Goal: Navigation & Orientation: Find specific page/section

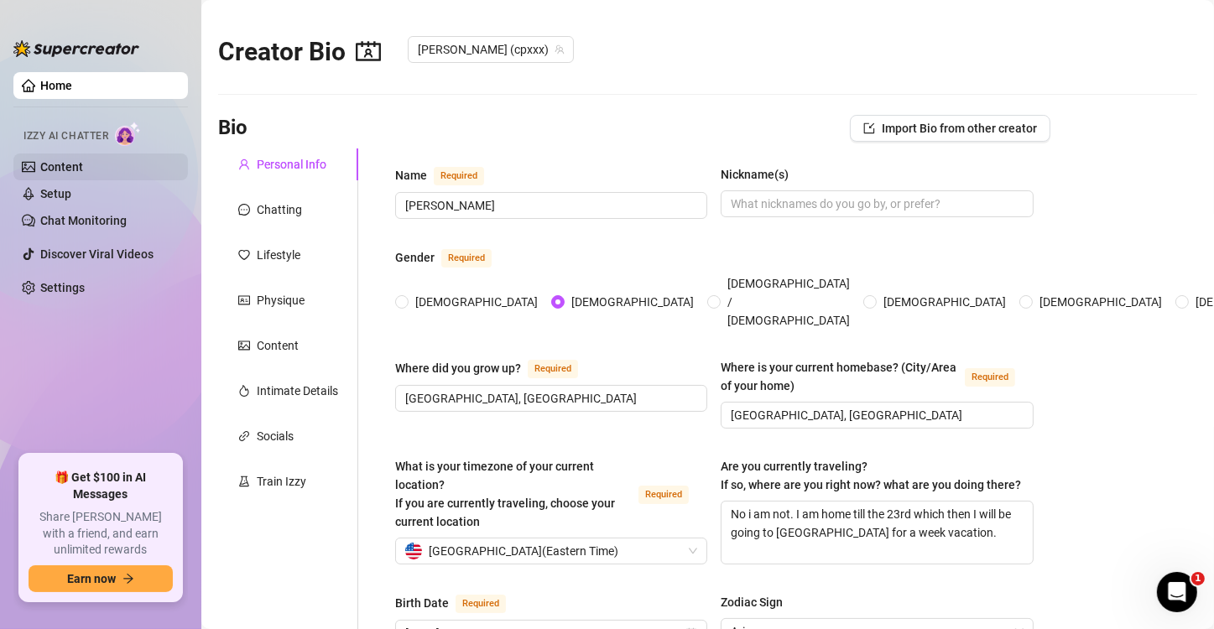
click at [83, 169] on link "Content" at bounding box center [61, 166] width 43 height 13
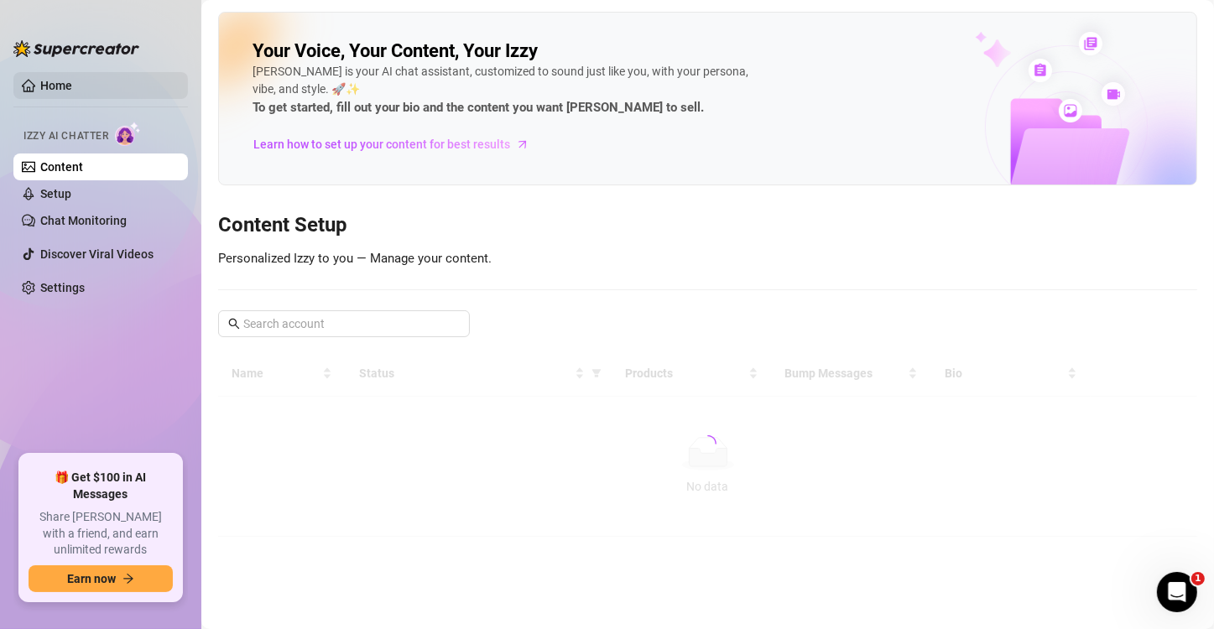
click at [72, 81] on link "Home" at bounding box center [56, 85] width 32 height 13
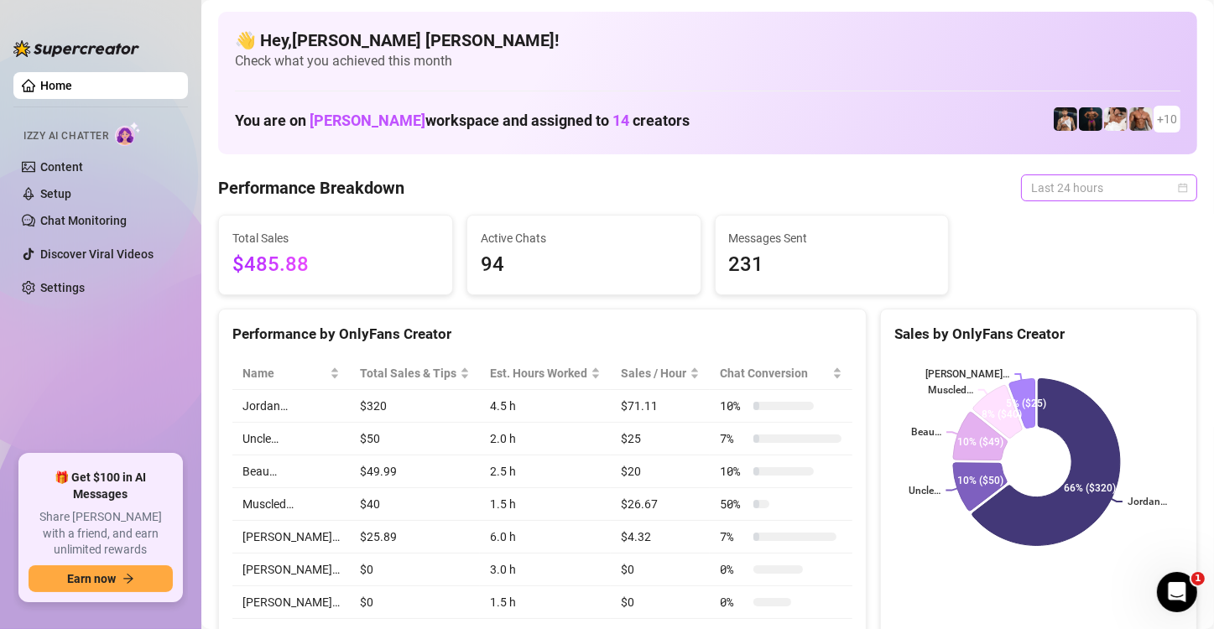
click at [1076, 176] on span "Last 24 hours" at bounding box center [1109, 187] width 156 height 25
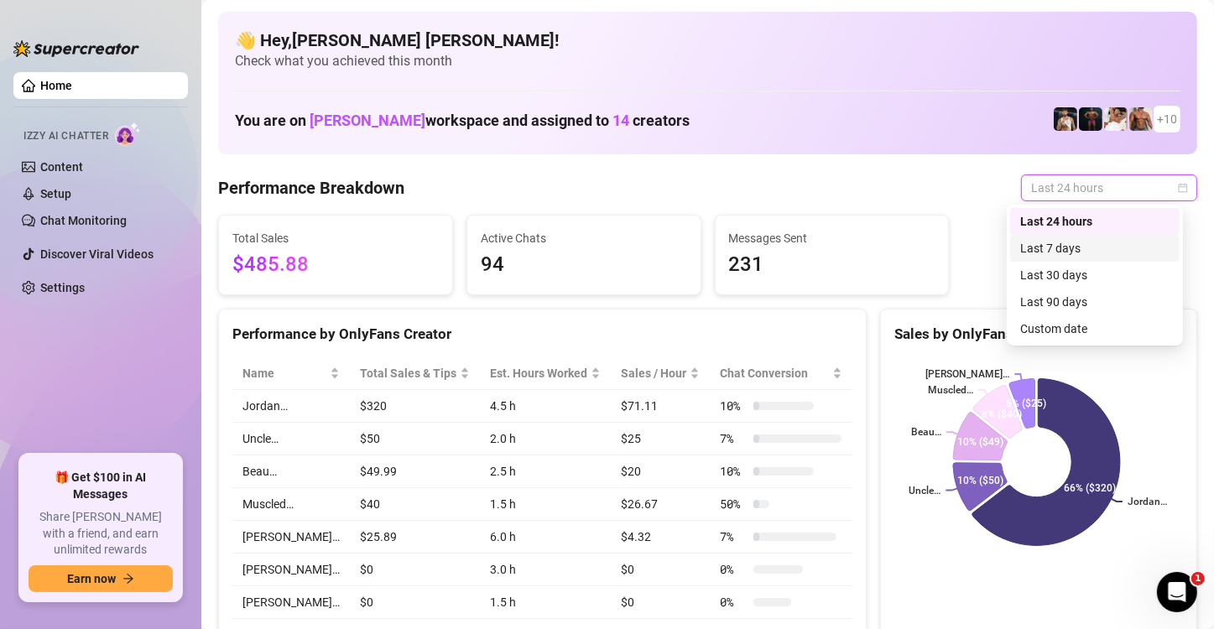
click at [1061, 250] on div "Last 7 days" at bounding box center [1094, 248] width 149 height 18
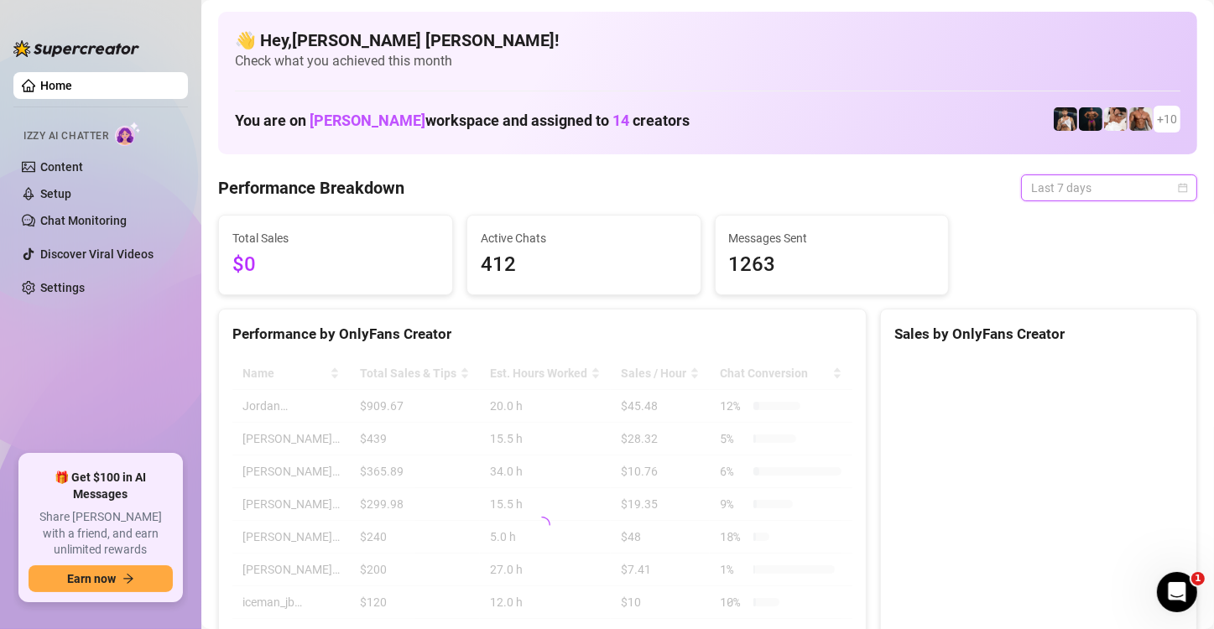
click at [1086, 174] on div "Last 7 days" at bounding box center [1109, 187] width 176 height 27
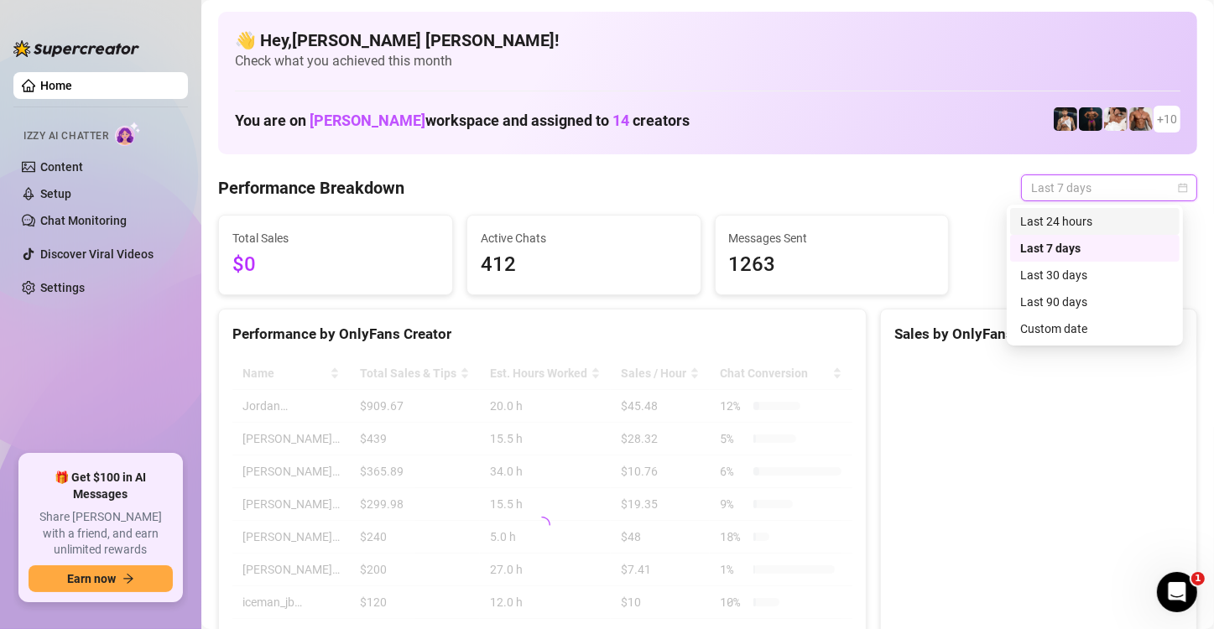
click at [1056, 223] on div "Last 24 hours" at bounding box center [1094, 221] width 149 height 18
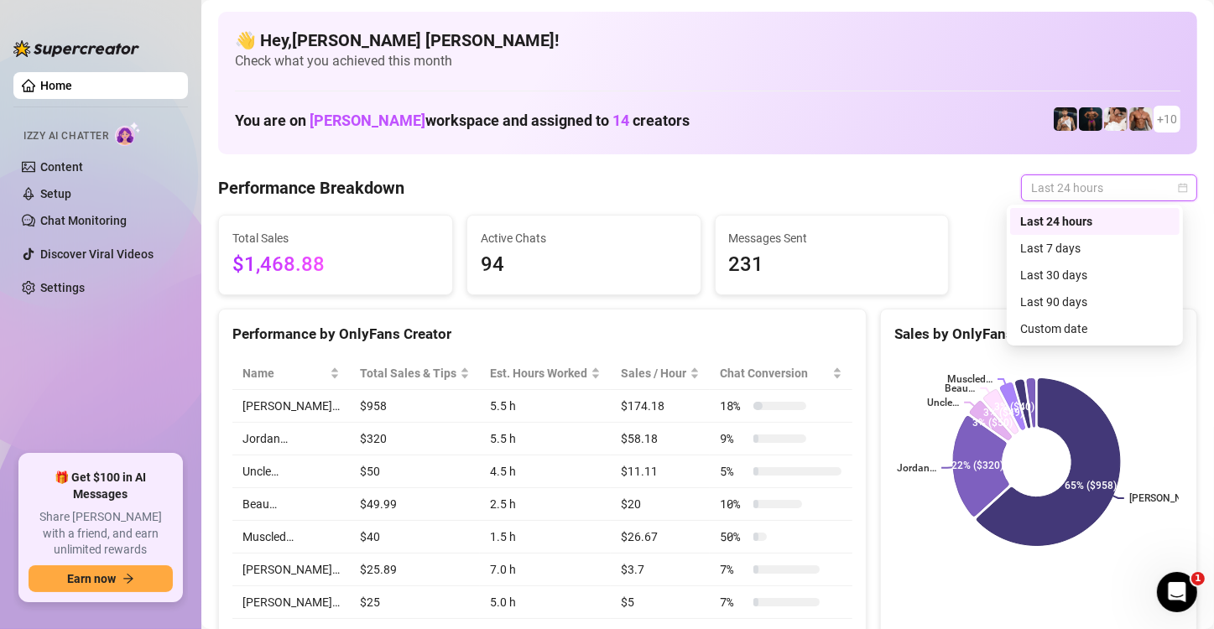
click at [1060, 180] on span "Last 24 hours" at bounding box center [1109, 187] width 156 height 25
click at [1029, 252] on div "Last 7 days" at bounding box center [1094, 248] width 149 height 18
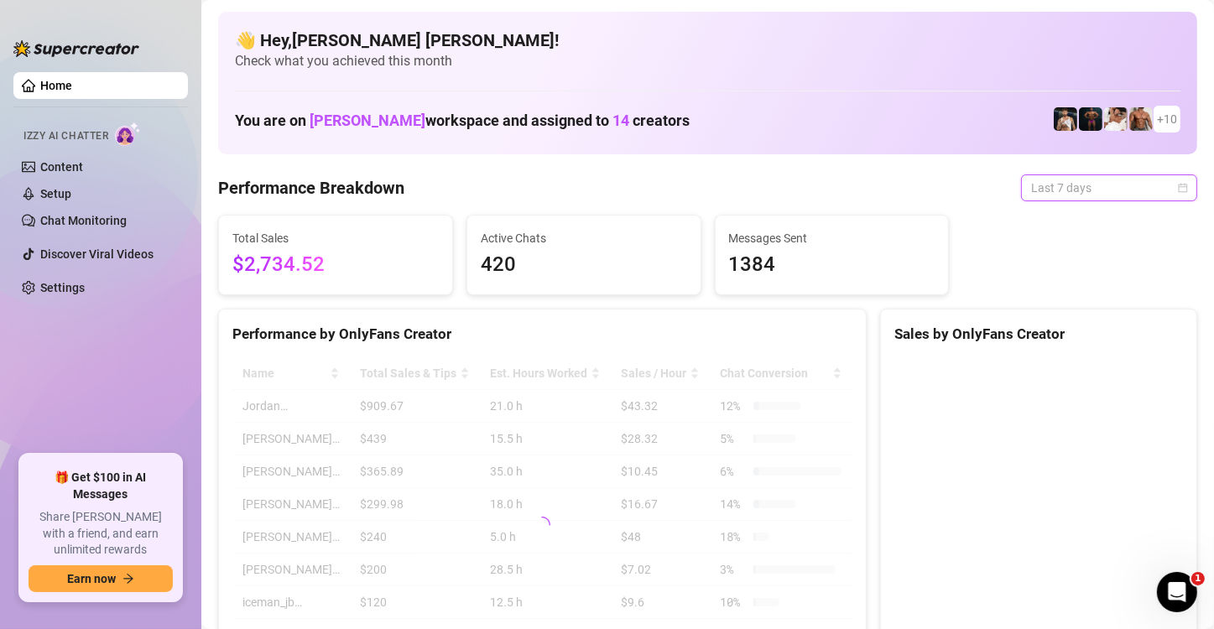
click at [1048, 201] on div "Last 7 days" at bounding box center [1109, 187] width 176 height 27
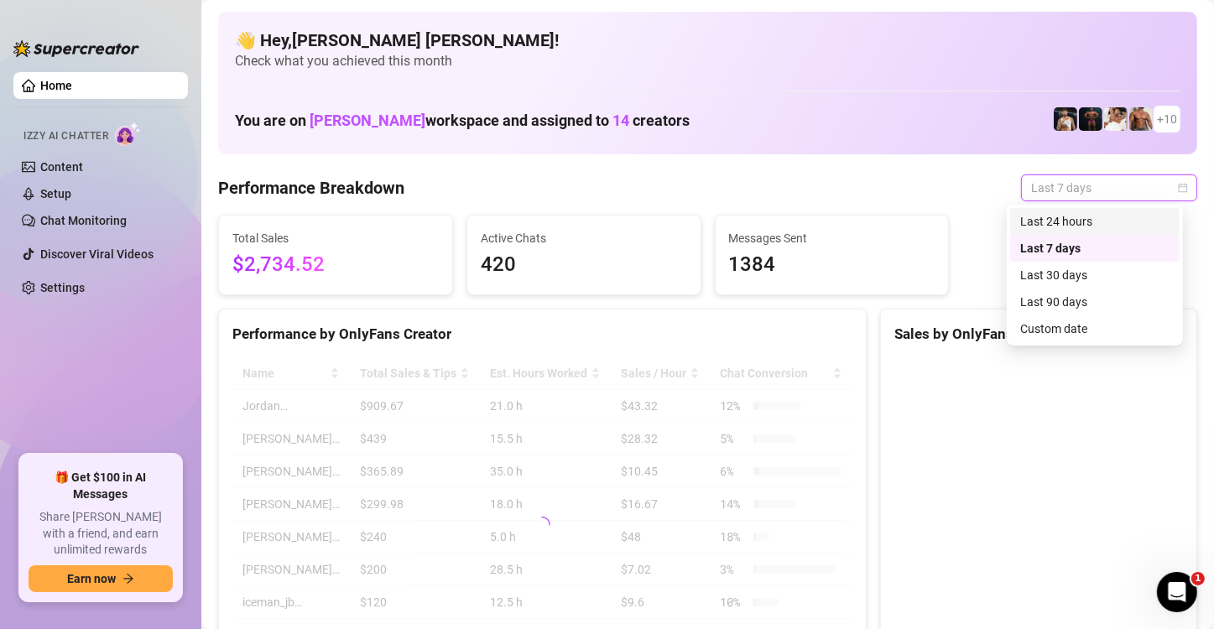
click at [1044, 217] on div "Last 24 hours" at bounding box center [1094, 221] width 149 height 18
